Goal: Find specific page/section: Find specific page/section

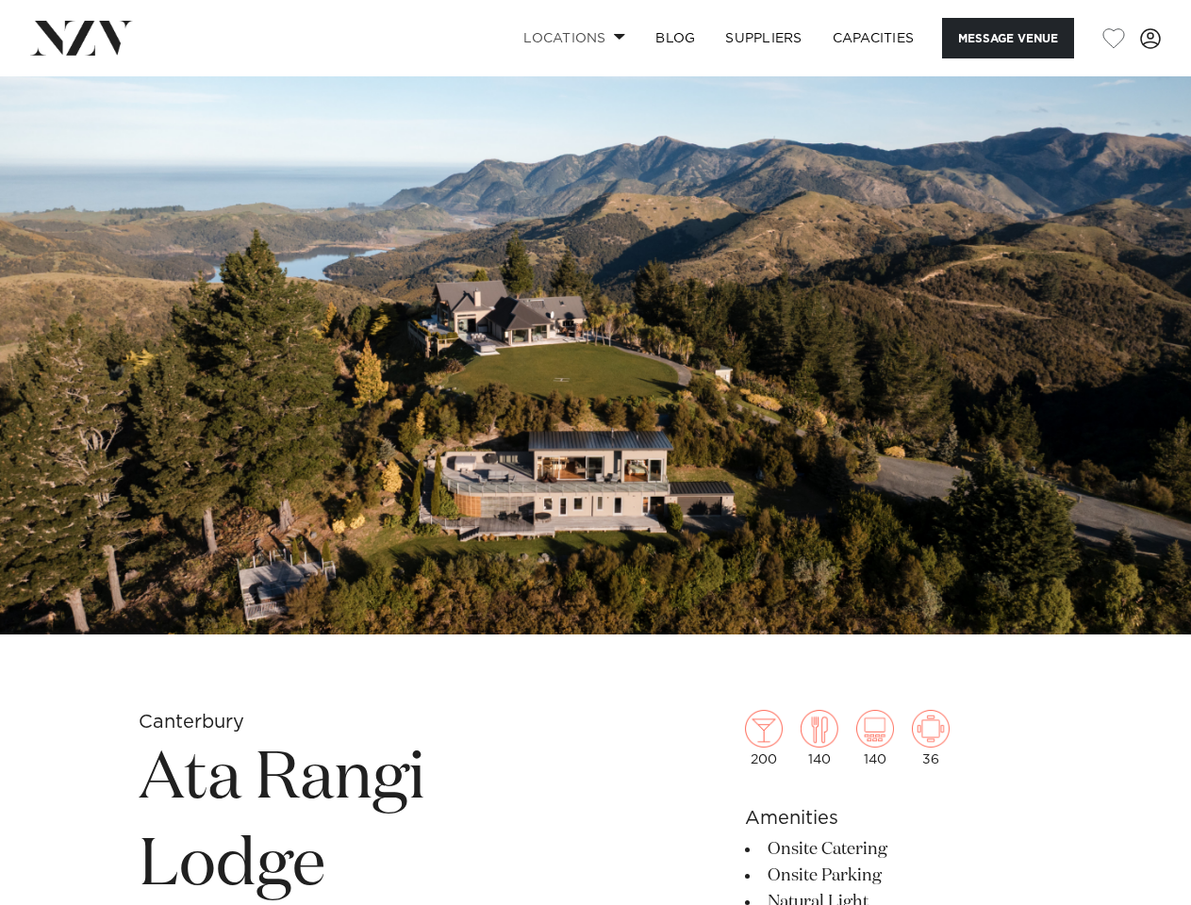
click at [570, 38] on link "Locations" at bounding box center [574, 38] width 132 height 41
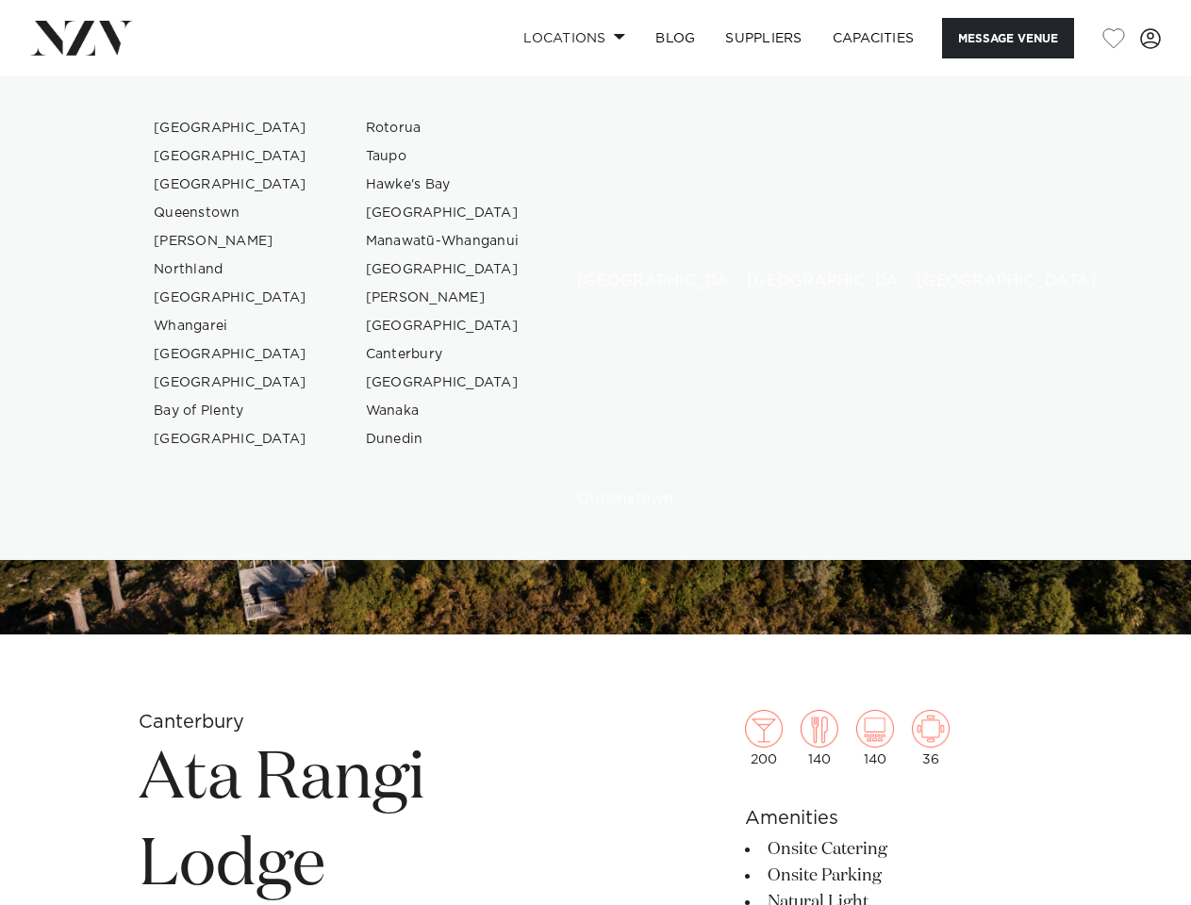
click at [1007, 38] on button "Message Venue" at bounding box center [1008, 38] width 132 height 41
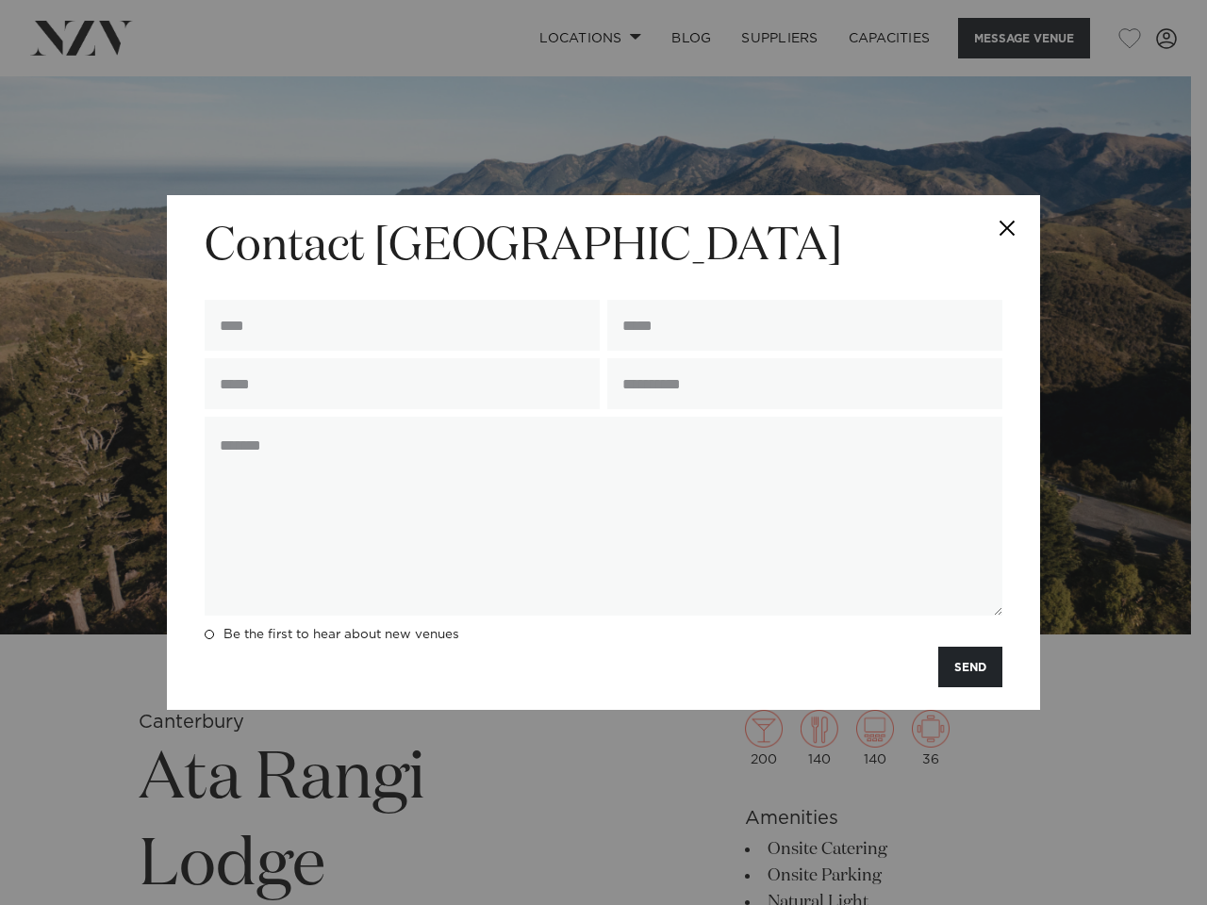
click at [1113, 39] on div "**********" at bounding box center [603, 452] width 1207 height 905
